Goal: Transaction & Acquisition: Purchase product/service

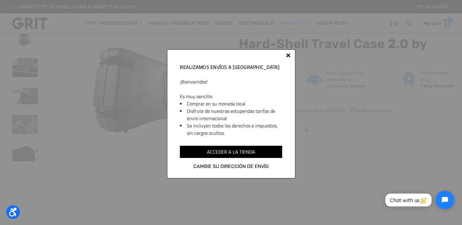
click at [287, 57] on div at bounding box center [288, 55] width 4 height 4
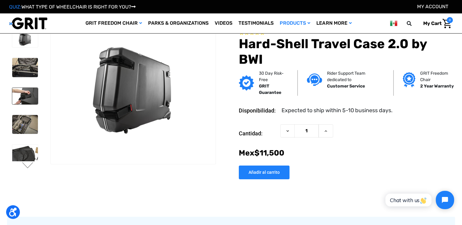
click at [27, 97] on img at bounding box center [25, 96] width 26 height 16
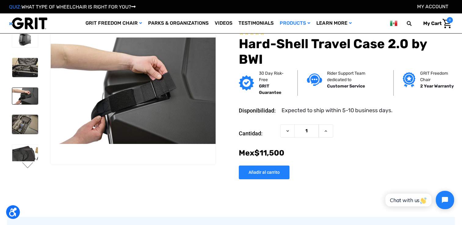
click at [26, 123] on img at bounding box center [25, 124] width 26 height 19
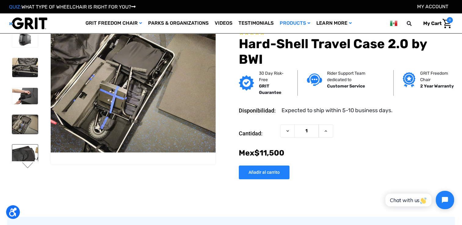
click at [24, 148] on img at bounding box center [25, 160] width 26 height 30
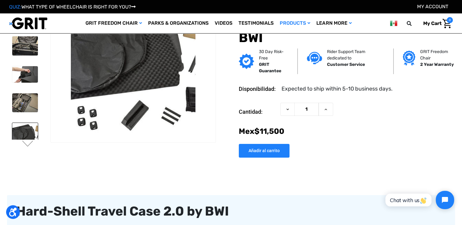
scroll to position [24, 0]
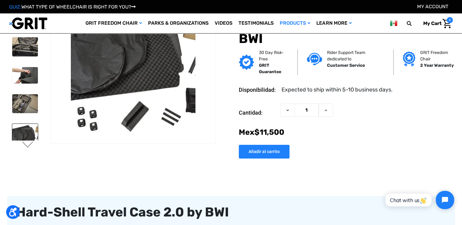
click at [27, 143] on button "Next" at bounding box center [27, 145] width 13 height 7
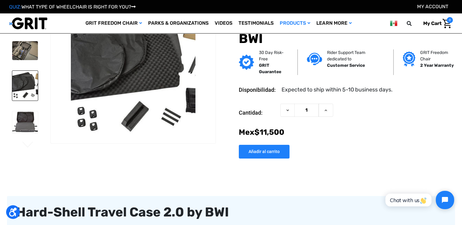
click at [27, 143] on button "Next" at bounding box center [27, 145] width 13 height 7
click at [25, 121] on img at bounding box center [25, 122] width 26 height 22
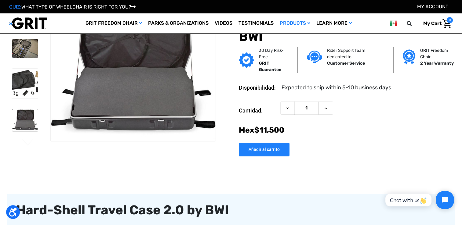
scroll to position [0, 0]
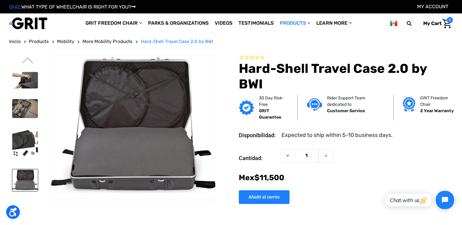
click at [25, 121] on div at bounding box center [24, 105] width 31 height 187
click at [27, 111] on img at bounding box center [25, 108] width 26 height 19
